Goal: Information Seeking & Learning: Learn about a topic

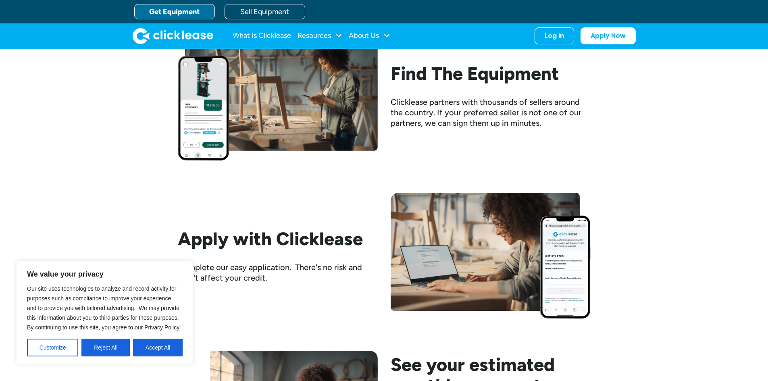
scroll to position [685, 0]
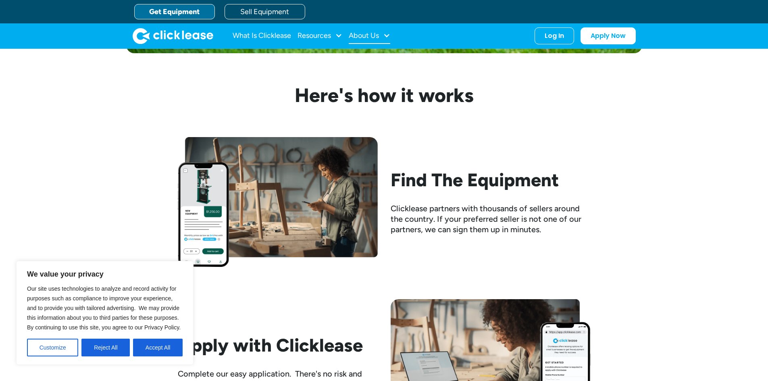
click at [365, 35] on div "About Us" at bounding box center [364, 35] width 30 height 0
click at [370, 62] on link "About Us" at bounding box center [370, 62] width 35 height 15
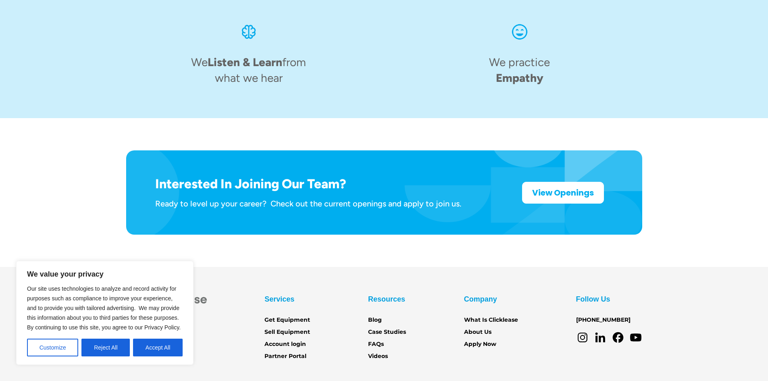
scroll to position [1241, 0]
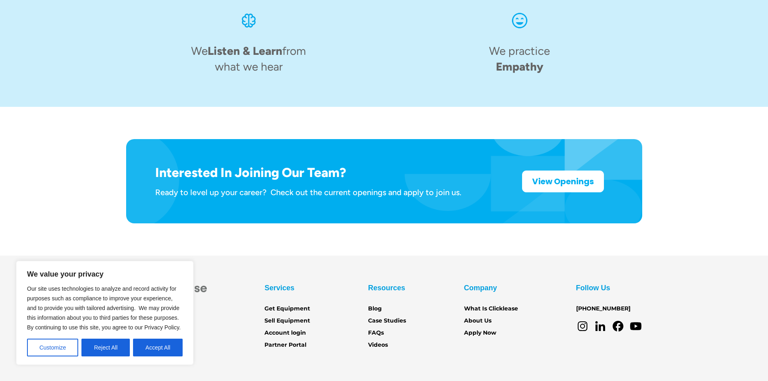
drag, startPoint x: 92, startPoint y: 241, endPoint x: 210, endPoint y: 268, distance: 120.5
click at [96, 256] on section "Services Get Equipment Sell Equipment Account login Partner Portal Resources Bl…" at bounding box center [384, 335] width 768 height 159
click at [376, 329] on link "FAQs" at bounding box center [376, 333] width 16 height 9
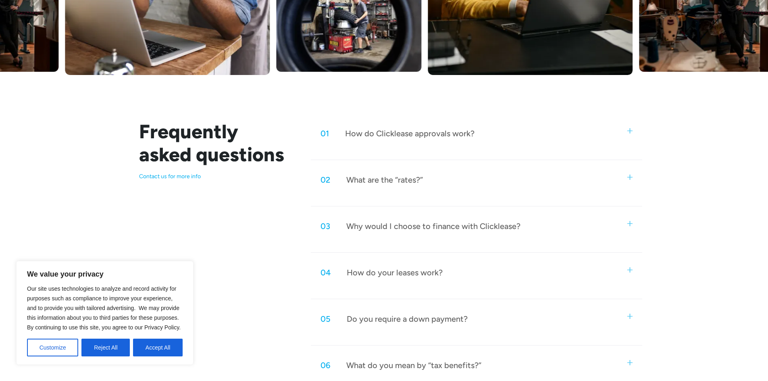
scroll to position [363, 0]
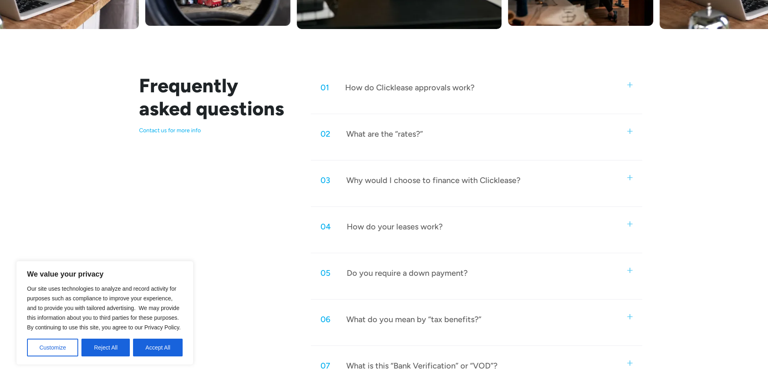
click at [394, 133] on div "What are the “rates?”" at bounding box center [384, 134] width 77 height 10
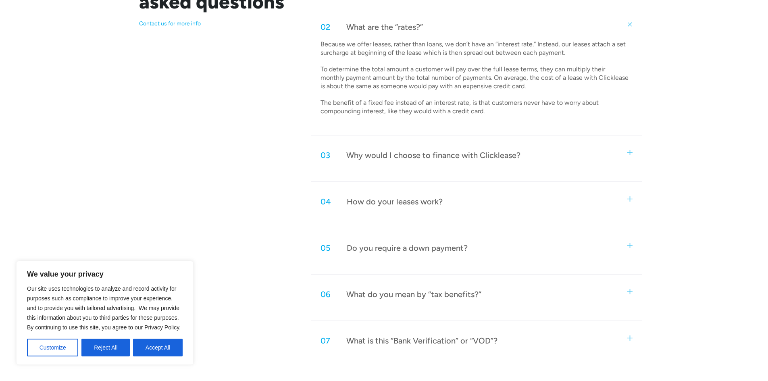
scroll to position [484, 0]
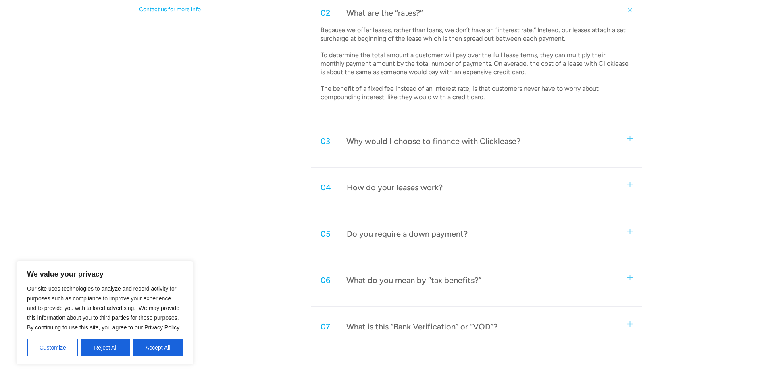
click at [401, 233] on div "Do you require a down payment?" at bounding box center [407, 234] width 121 height 10
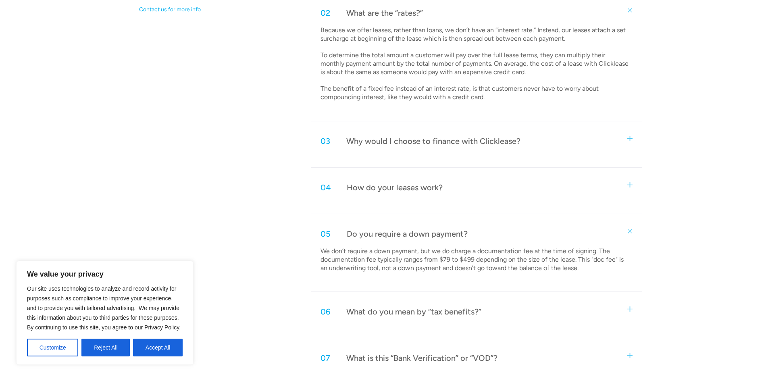
click at [418, 360] on div "What is this “Bank Verification” or “VOD”?" at bounding box center [421, 358] width 151 height 10
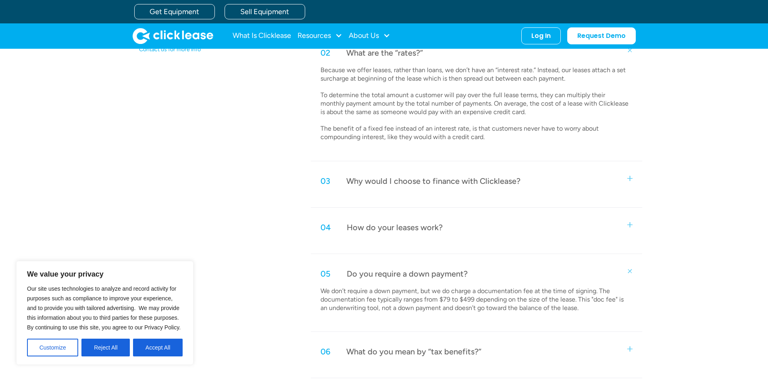
scroll to position [443, 0]
click at [406, 229] on div "How do your leases work?" at bounding box center [395, 228] width 96 height 10
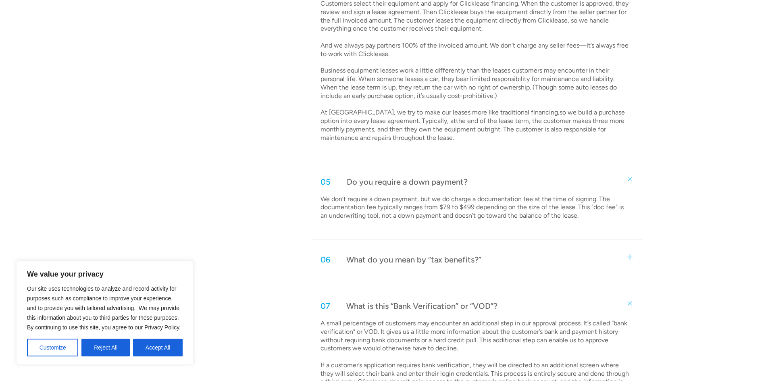
scroll to position [685, 0]
click at [419, 261] on div "What do you mean by “tax benefits?”" at bounding box center [413, 259] width 135 height 10
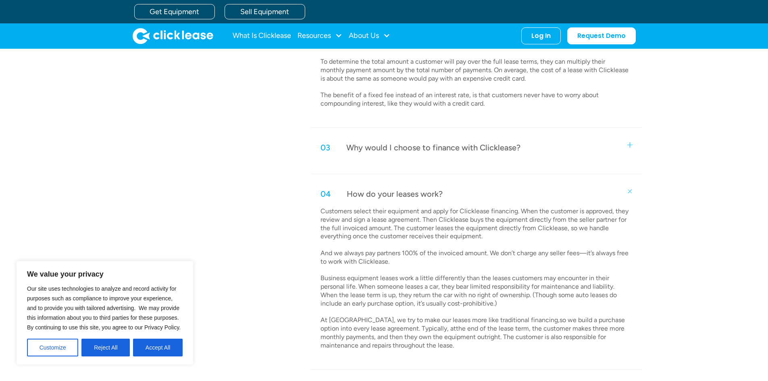
scroll to position [403, 0]
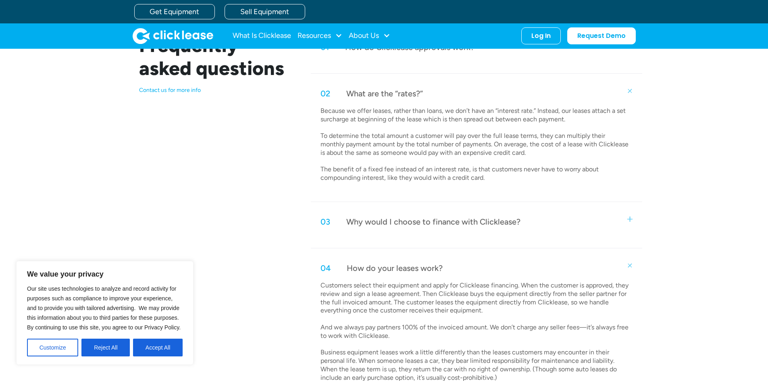
click at [422, 221] on div "Why would I choose to finance with Clicklease?" at bounding box center [433, 221] width 174 height 10
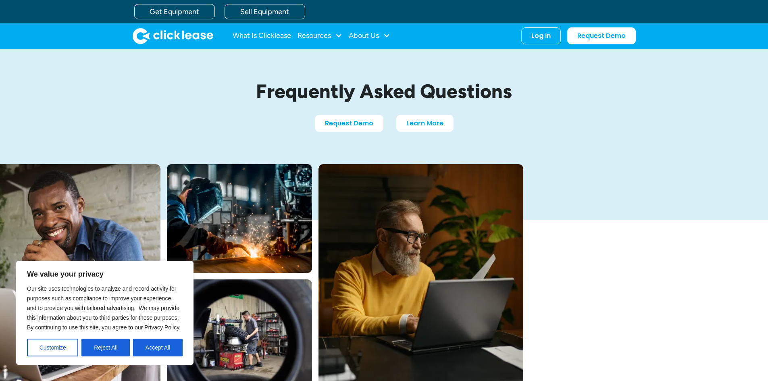
scroll to position [0, 0]
click at [266, 36] on link "What Is Clicklease" at bounding box center [262, 36] width 58 height 16
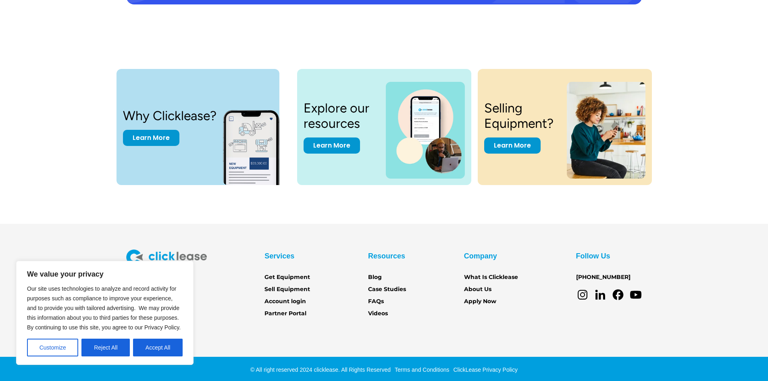
scroll to position [1665, 0]
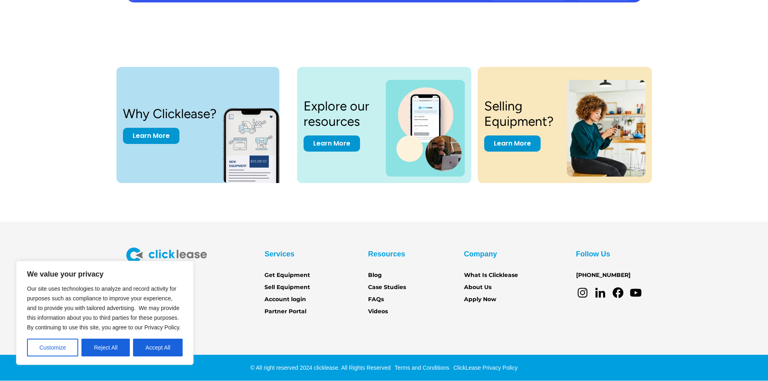
click at [195, 275] on div at bounding box center [166, 262] width 81 height 28
click at [114, 349] on button "Reject All" at bounding box center [105, 348] width 48 height 18
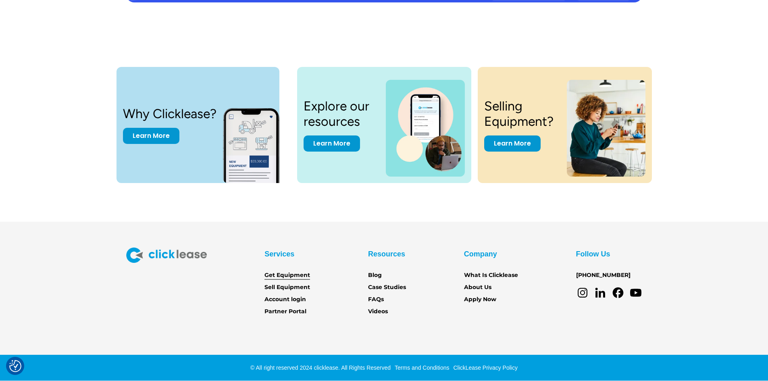
click at [293, 275] on link "Get Equipment" at bounding box center [287, 275] width 46 height 9
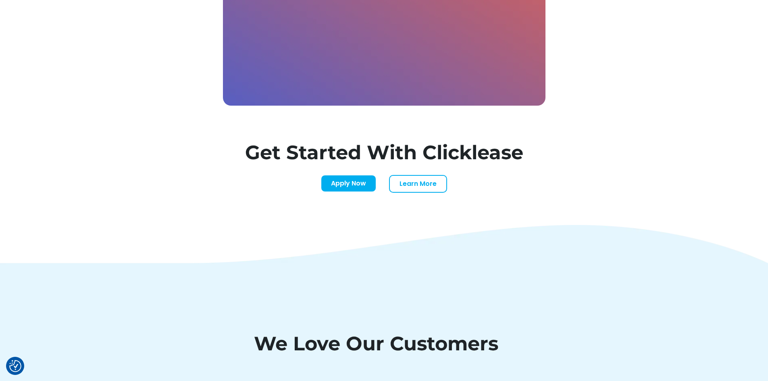
scroll to position [2540, 0]
